Goal: Information Seeking & Learning: Find specific fact

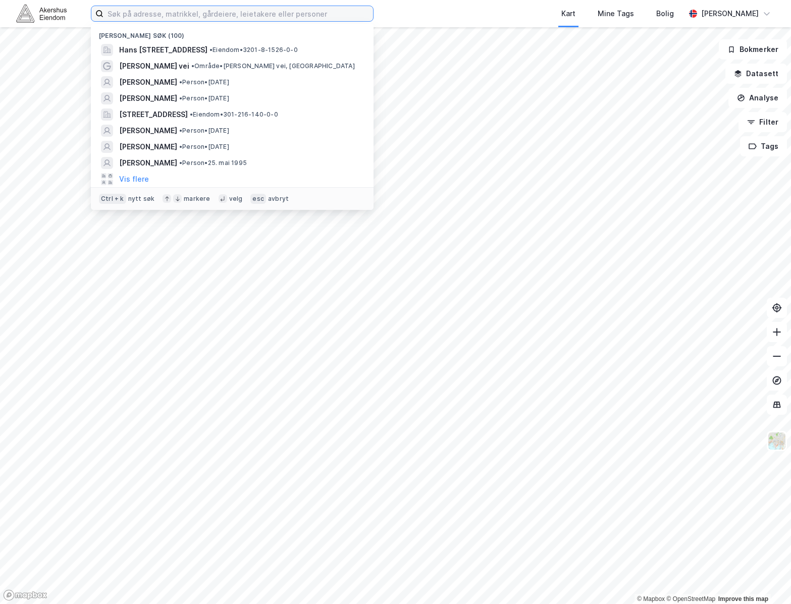
click at [274, 19] on input at bounding box center [238, 13] width 270 height 15
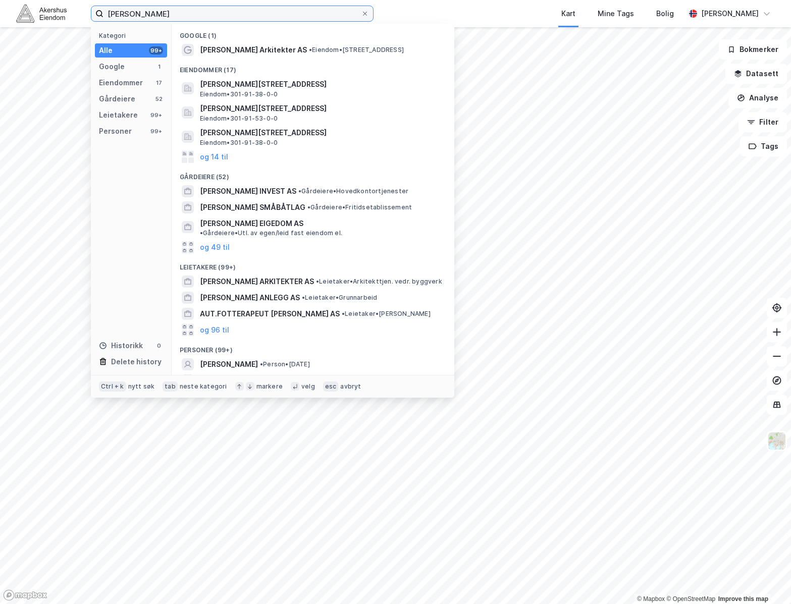
type input "[PERSON_NAME]"
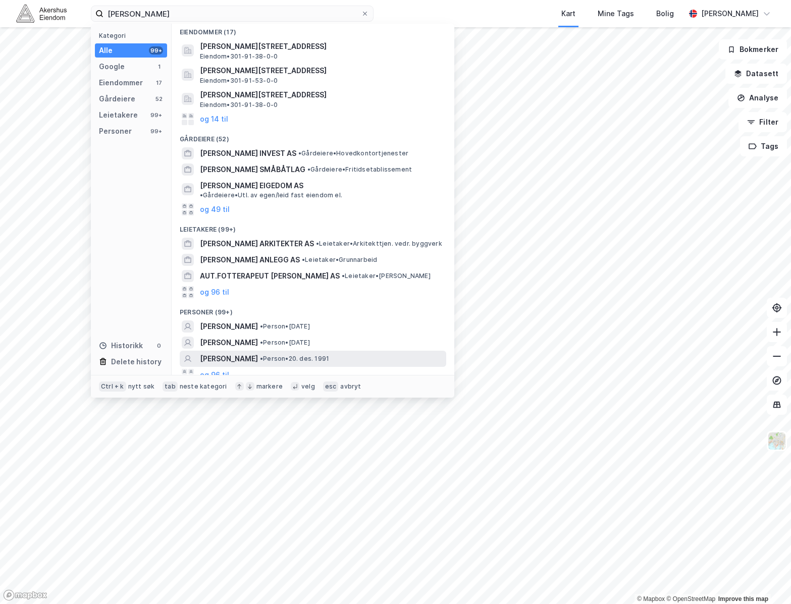
click at [258, 353] on span "[PERSON_NAME]" at bounding box center [229, 359] width 58 height 12
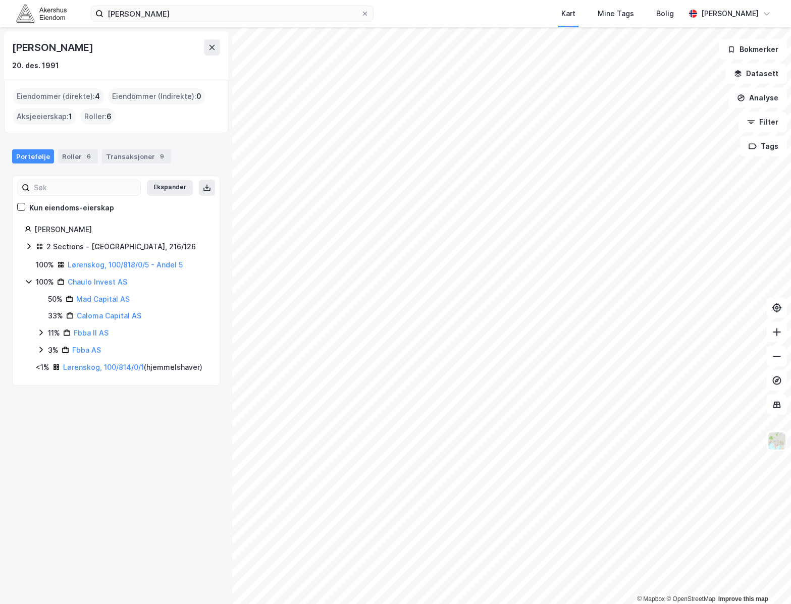
click at [30, 244] on icon at bounding box center [29, 246] width 8 height 8
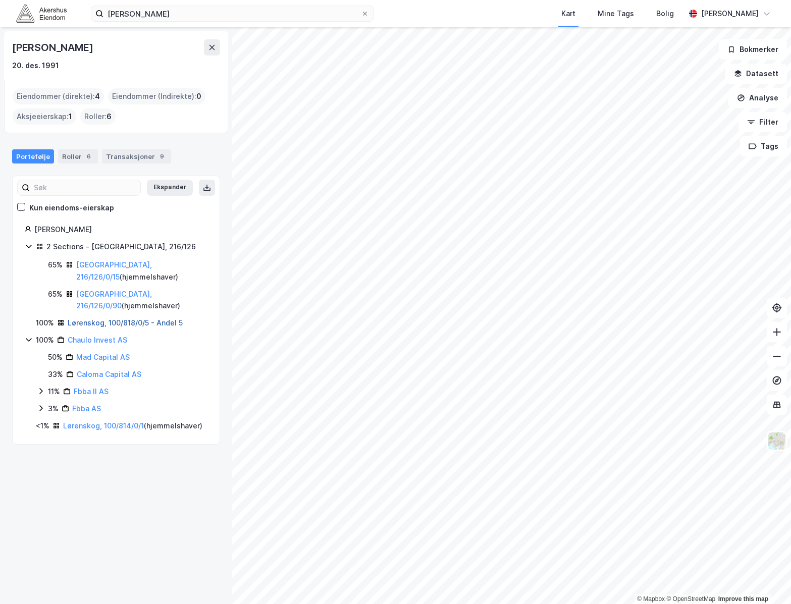
click at [161, 323] on link "Lørenskog, 100/818/0/5 - Andel 5" at bounding box center [125, 322] width 115 height 9
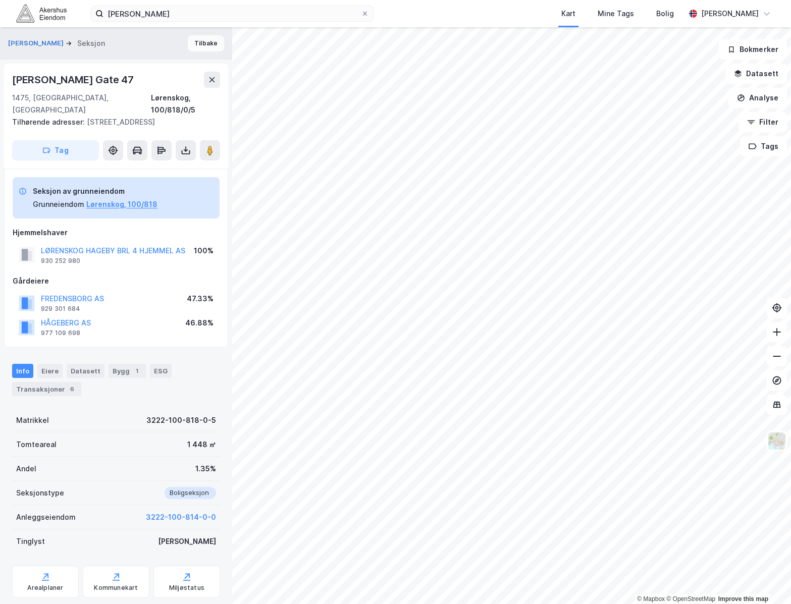
click at [188, 42] on button "Tilbake" at bounding box center [206, 43] width 36 height 16
